Goal: Task Accomplishment & Management: Complete application form

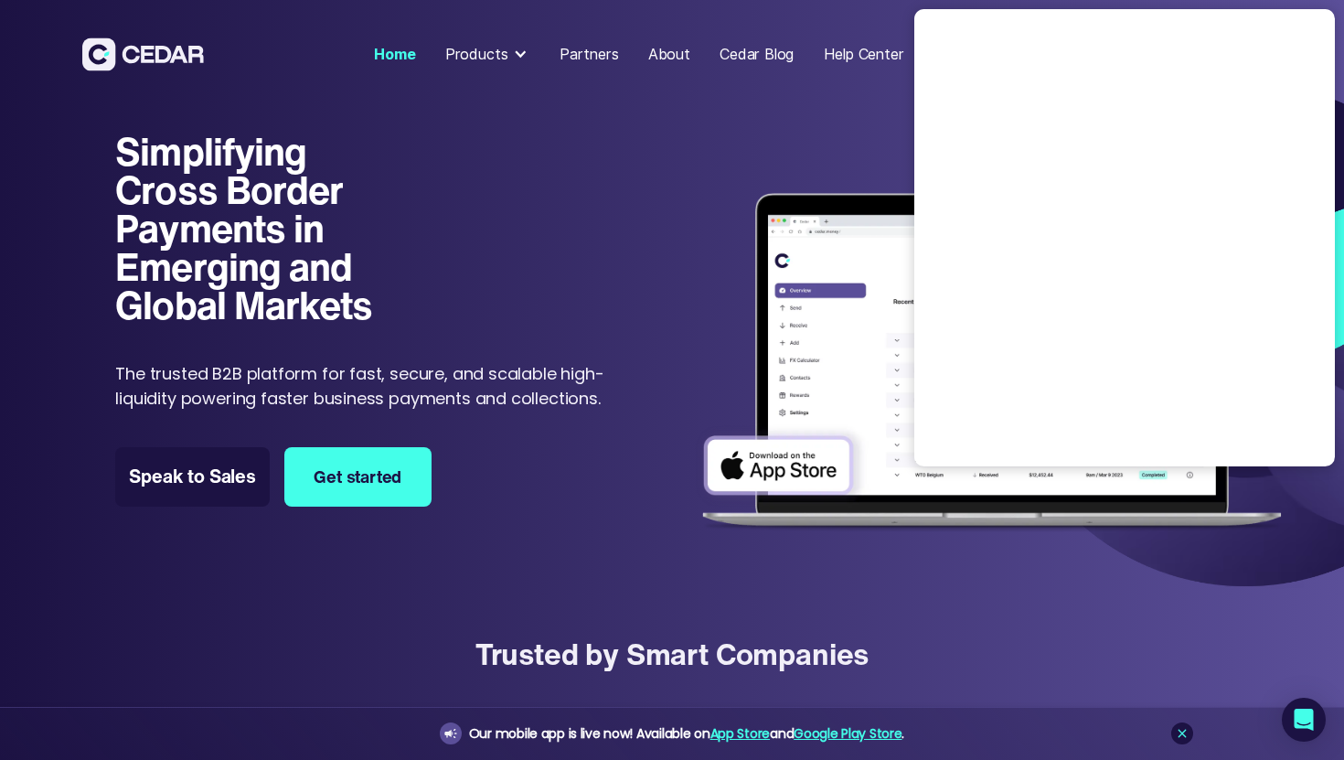
click at [829, 160] on img at bounding box center [992, 339] width 606 height 412
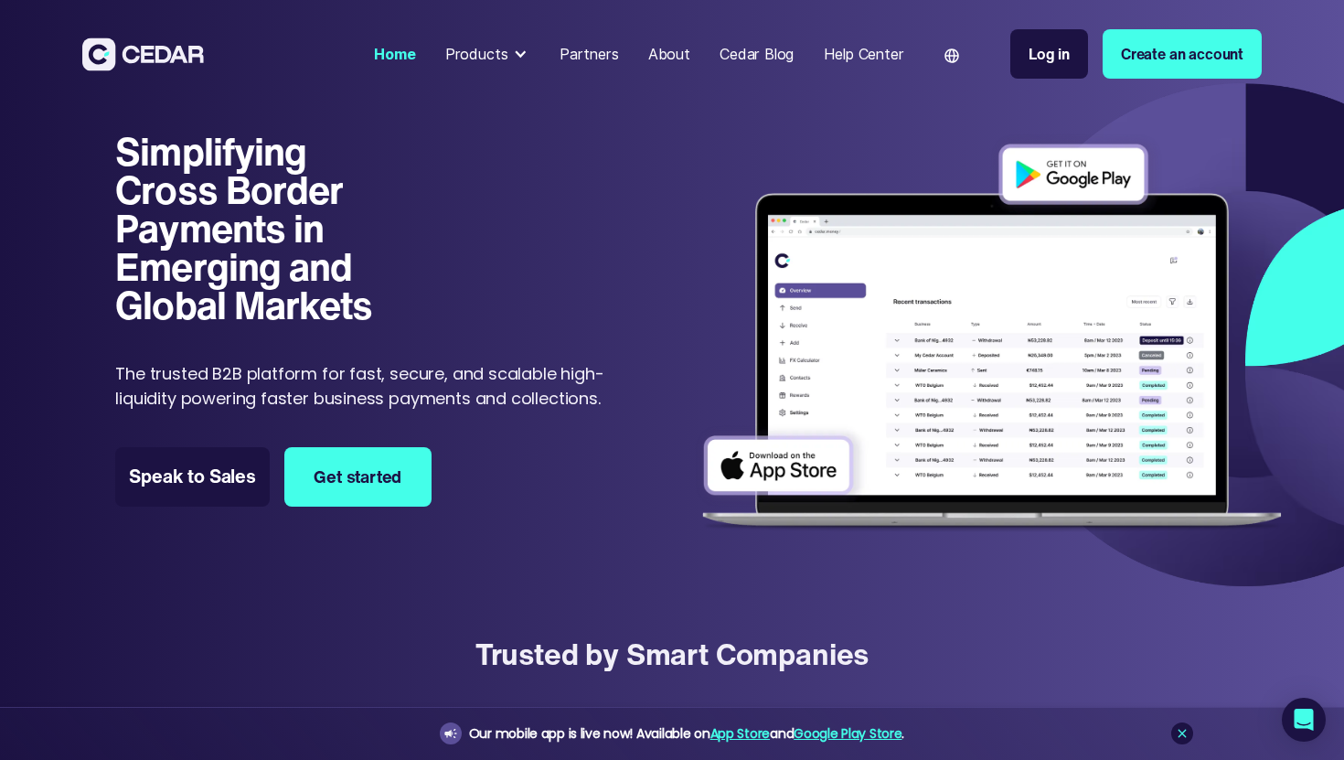
click at [1128, 57] on link "Create an account" at bounding box center [1182, 53] width 159 height 49
